Goal: Task Accomplishment & Management: Manage account settings

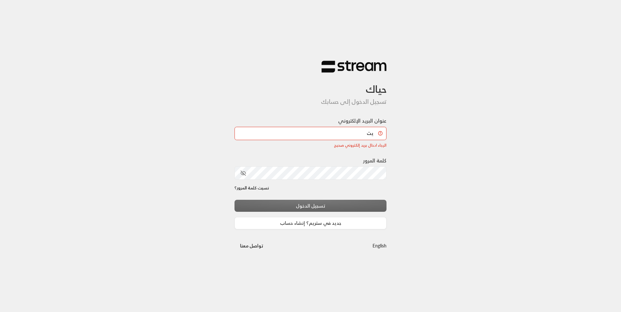
type input "ي"
type input "demo"
click at [316, 207] on div "تسجيل الدخول جديد في ستريم؟ إنشاء حساب" at bounding box center [310, 215] width 152 height 30
click at [378, 143] on div "الرجاء ادخال بريد إلكتروني صحيح" at bounding box center [310, 145] width 152 height 6
click at [364, 134] on input "demo" at bounding box center [310, 133] width 152 height 13
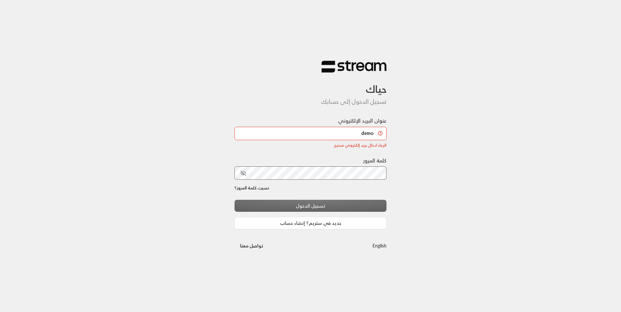
click at [403, 133] on div "حياك تسجيل الدخول إلى حسابك عنوان البريد الإلكتروني demo الرجاء ادخال بريد إلكت…" at bounding box center [310, 156] width 621 height 312
click at [264, 128] on input "demo" at bounding box center [310, 133] width 152 height 13
click at [468, 106] on div "حياك تسجيل الدخول إلى حسابك عنوان البريد الإلكتروني demo الرجاء ادخال بريد إلكت…" at bounding box center [310, 156] width 621 height 312
click at [242, 174] on icon "toggle password visibility" at bounding box center [243, 173] width 4 height 3
drag, startPoint x: 499, startPoint y: 215, endPoint x: 491, endPoint y: 211, distance: 8.3
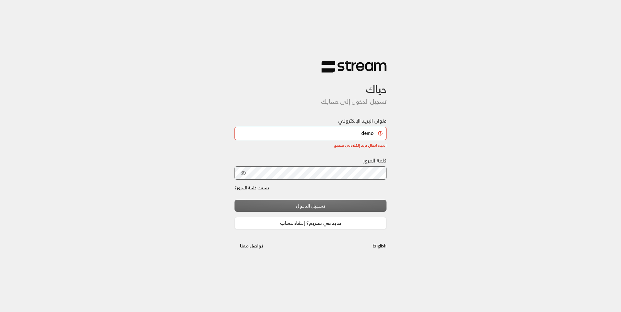
click at [497, 215] on div "حياك تسجيل الدخول إلى حسابك عنوان البريد الإلكتروني demo الرجاء ادخال بريد إلكت…" at bounding box center [310, 156] width 621 height 312
